Goal: Use online tool/utility: Utilize a website feature to perform a specific function

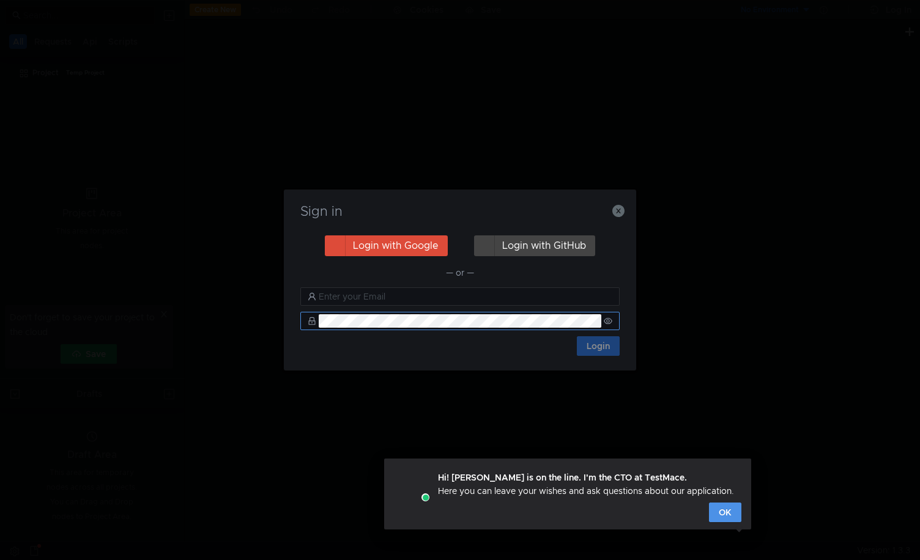
click at [722, 513] on button "OK" at bounding box center [725, 513] width 32 height 20
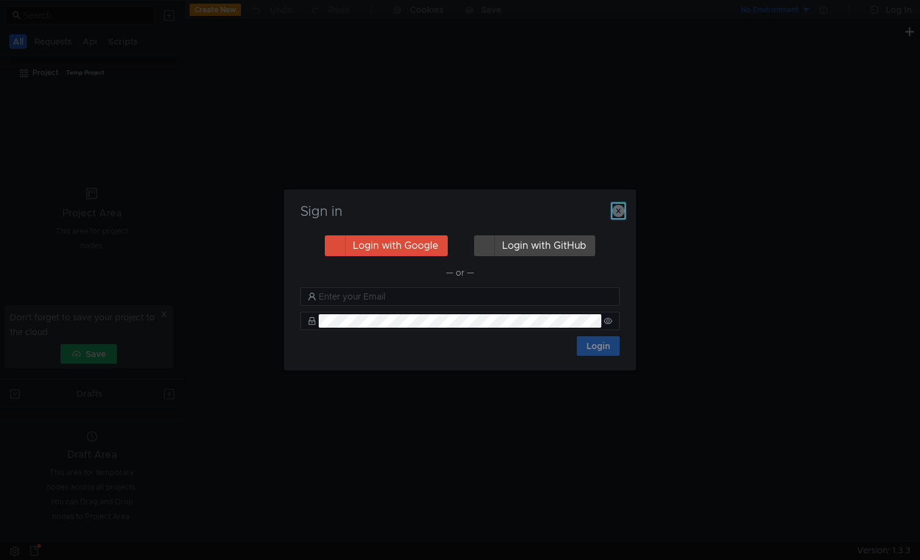
click at [616, 208] on icon "button" at bounding box center [618, 211] width 12 height 12
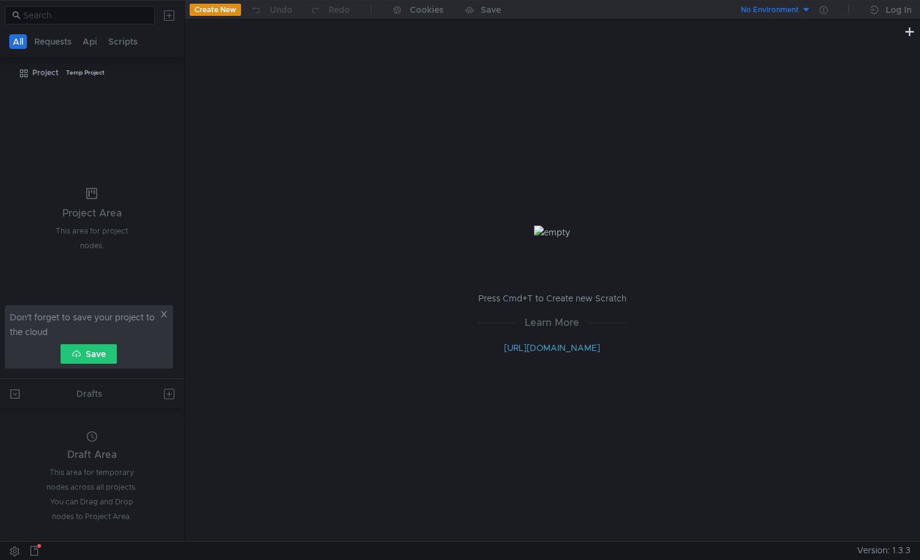
click at [373, 116] on div "Press Cmd+T to Create new Scratch Learn More [URL][DOMAIN_NAME]" at bounding box center [552, 290] width 735 height 502
click at [163, 314] on icon at bounding box center [164, 314] width 6 height 6
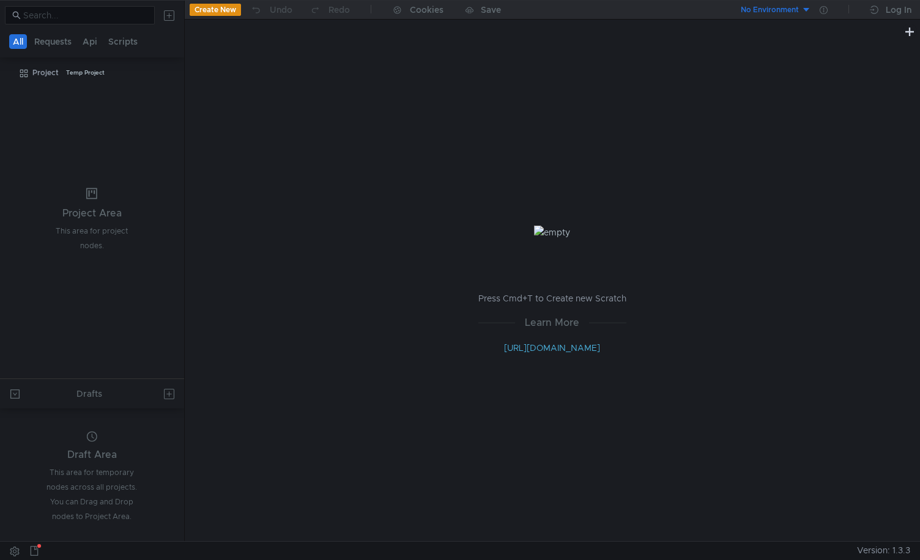
click at [131, 141] on tree-viewport "Project Temp Project" at bounding box center [92, 220] width 184 height 316
click at [226, 9] on button "Create New" at bounding box center [215, 10] width 51 height 12
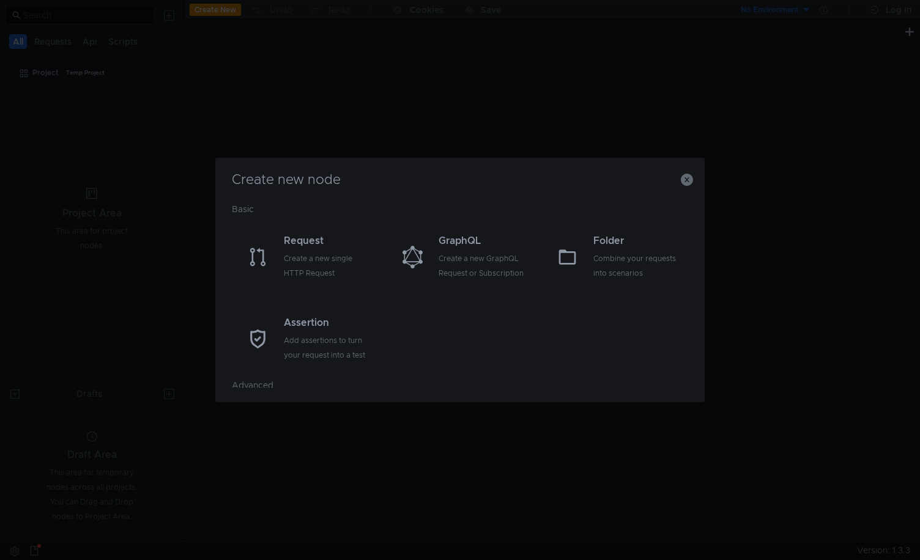
click at [385, 163] on div "Create new node Basic Request Create a new single HTTP Request GraphQL Create a…" at bounding box center [459, 280] width 489 height 245
click at [383, 164] on div "Create new node Basic Request Create a new single HTTP Request GraphQL Create a…" at bounding box center [459, 280] width 489 height 245
click at [325, 253] on div "Create a new single HTTP Request" at bounding box center [327, 265] width 87 height 29
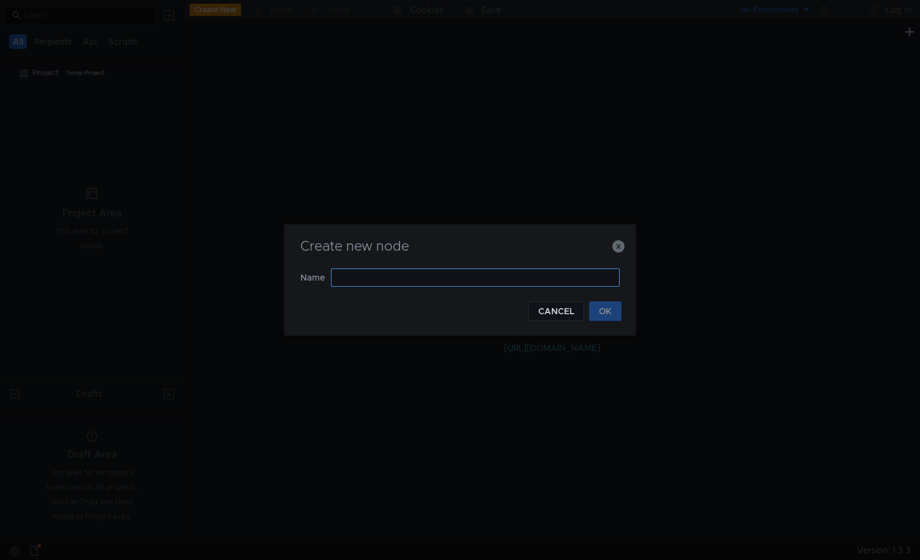
click at [385, 275] on input "text" at bounding box center [475, 277] width 289 height 18
type input "sponsored"
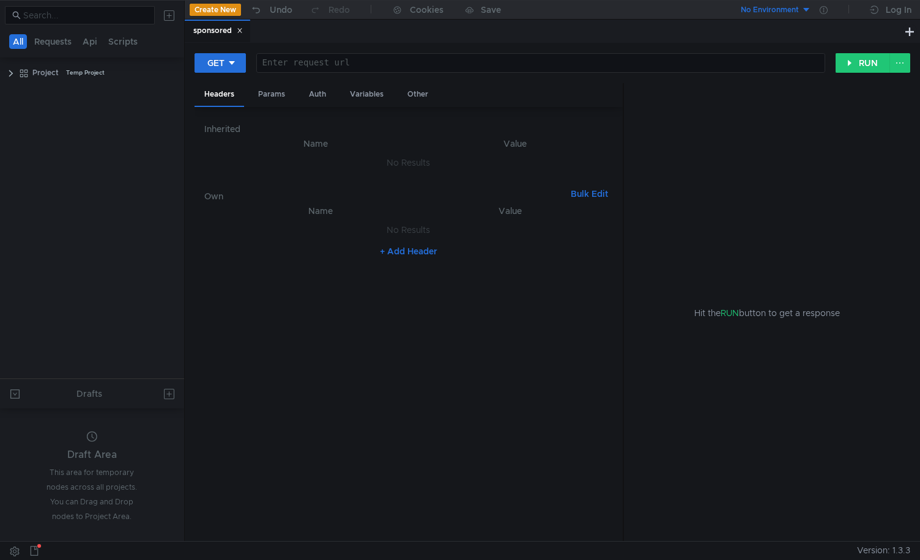
click at [344, 59] on div at bounding box center [540, 72] width 567 height 29
click at [347, 37] on div "sponsored" at bounding box center [543, 31] width 717 height 23
click at [900, 63] on button at bounding box center [899, 63] width 21 height 20
click at [743, 42] on div at bounding box center [460, 280] width 920 height 560
